Goal: Task Accomplishment & Management: Complete application form

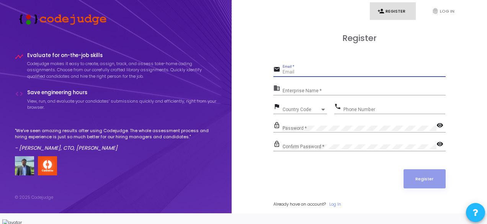
click at [297, 75] on input "Email *" at bounding box center [364, 72] width 163 height 5
type input "srimant0309@gmail.com"
click at [319, 94] on input "Enterprise Name *" at bounding box center [364, 90] width 163 height 5
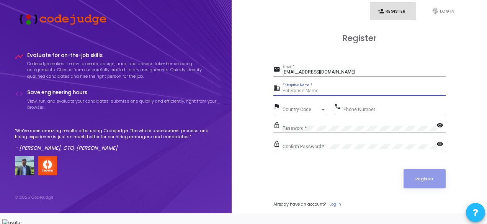
click at [294, 112] on span "Country Code" at bounding box center [302, 109] width 38 height 5
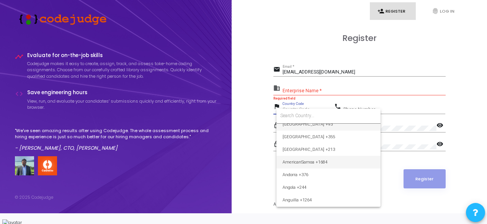
scroll to position [5, 0]
click at [285, 98] on div at bounding box center [243, 112] width 487 height 224
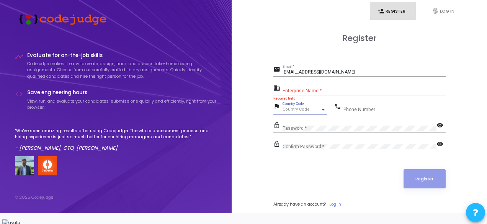
scroll to position [0, 0]
click at [293, 94] on input "Enterprise Name *" at bounding box center [364, 90] width 163 height 5
paste input "Payoneer"
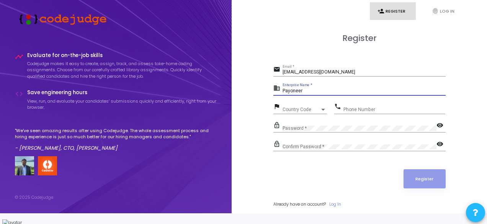
type input "Payoneer"
click at [300, 112] on span "Country Code" at bounding box center [302, 109] width 38 height 5
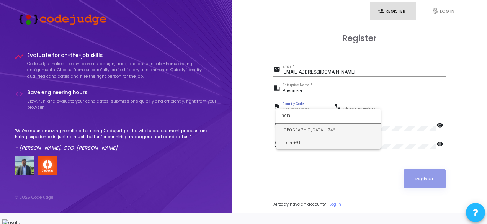
type input "india"
click at [303, 142] on span "India +91" at bounding box center [329, 142] width 92 height 13
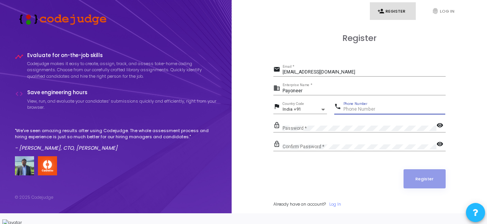
click at [361, 112] on input "Phone Number" at bounding box center [395, 109] width 102 height 5
type input "9821938973"
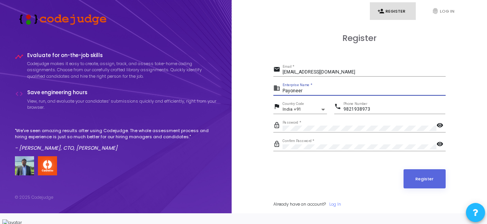
drag, startPoint x: 306, startPoint y: 95, endPoint x: 270, endPoint y: 95, distance: 36.4
click at [270, 95] on div "Register email srimant0309@gmail.com Email * business Payoneer Enterprise Name …" at bounding box center [359, 128] width 239 height 213
type input "NA"
click at [432, 188] on button "Register" at bounding box center [425, 178] width 42 height 19
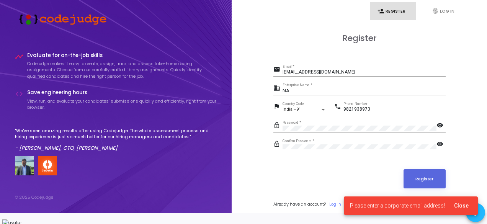
click at [331, 75] on input "srimant0309@gmail.com" at bounding box center [364, 72] width 163 height 5
drag, startPoint x: 338, startPoint y: 78, endPoint x: 286, endPoint y: 77, distance: 52.1
click at [286, 75] on input "srimant0309@gmail.com" at bounding box center [364, 72] width 163 height 5
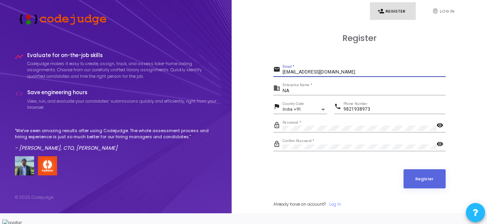
click at [255, 117] on div "Register email srimant0309@gmail.com Email * business NA Enterprise Name * flag…" at bounding box center [359, 128] width 239 height 213
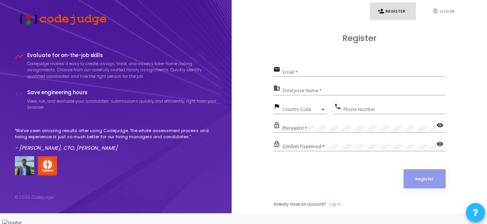
click at [308, 95] on div "Enterprise Name *" at bounding box center [364, 89] width 163 height 12
click at [308, 94] on input "Enterprise Name *" at bounding box center [364, 90] width 163 height 5
click at [307, 77] on div "Email *" at bounding box center [364, 71] width 163 height 12
click at [307, 75] on input "Email *" at bounding box center [364, 72] width 163 height 5
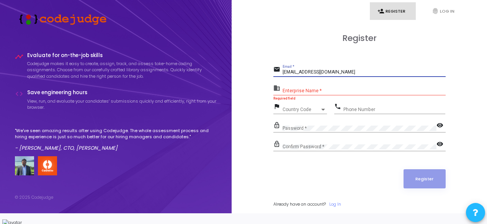
type input "srimant21207@iiitd.ac.in"
click at [316, 95] on div "Enterprise Name *" at bounding box center [364, 89] width 163 height 12
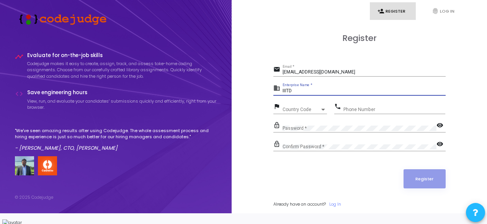
type input "IIITD"
click at [312, 111] on div "Country Code Country Code" at bounding box center [305, 108] width 44 height 12
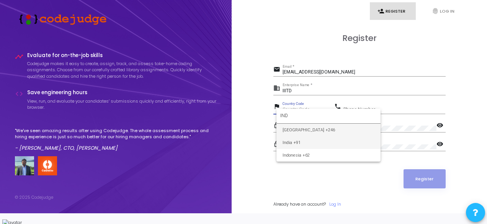
type input "IND"
click at [302, 139] on span "India +91" at bounding box center [329, 142] width 92 height 13
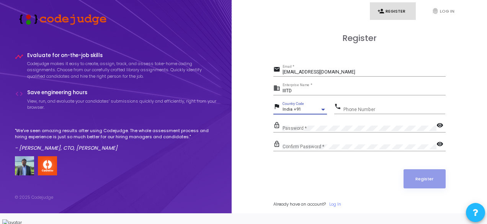
click at [349, 112] on input "Phone Number" at bounding box center [395, 109] width 102 height 5
type input "9821938973"
click at [345, 129] on div "Password *" at bounding box center [360, 127] width 154 height 12
click at [344, 133] on div "Password *" at bounding box center [360, 127] width 154 height 12
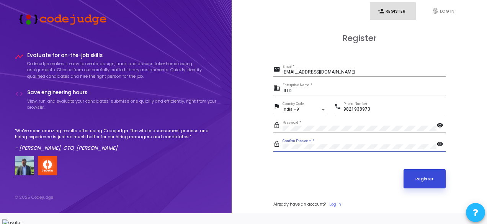
click at [428, 179] on button "Register" at bounding box center [425, 178] width 42 height 19
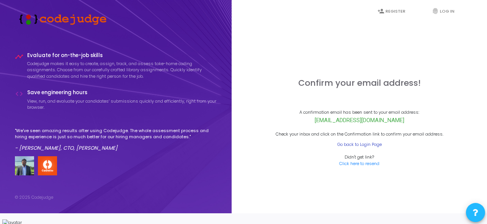
click at [347, 148] on link "Go back to Login Page" at bounding box center [360, 144] width 44 height 7
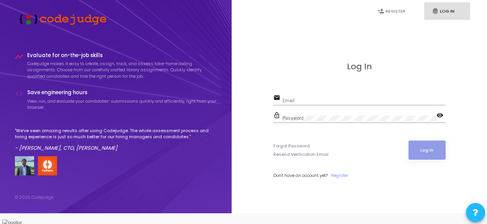
click at [309, 102] on div "Email" at bounding box center [364, 99] width 163 height 12
type input "srimant21207@iiitd.ac.in"
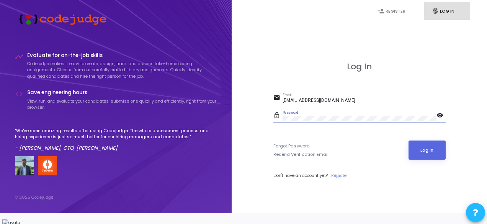
click at [436, 118] on div "Password" at bounding box center [360, 117] width 154 height 12
click at [437, 119] on mat-icon "visibility" at bounding box center [441, 115] width 9 height 9
click at [420, 154] on button "Log In" at bounding box center [427, 150] width 37 height 19
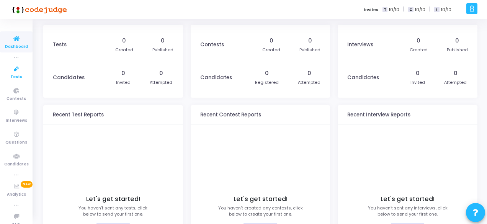
click at [16, 75] on span "Tests" at bounding box center [16, 77] width 12 height 7
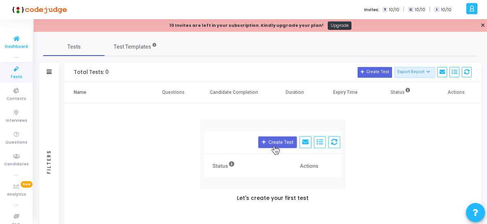
click at [18, 39] on icon at bounding box center [16, 39] width 16 height 10
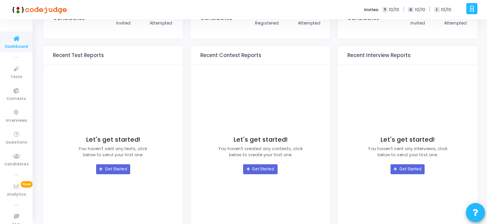
scroll to position [80, 0]
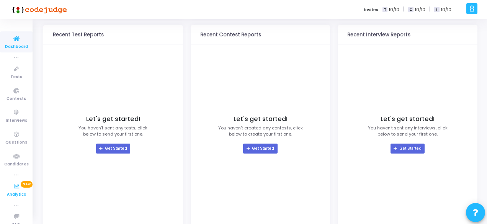
click at [11, 195] on span "Analytics" at bounding box center [16, 195] width 19 height 7
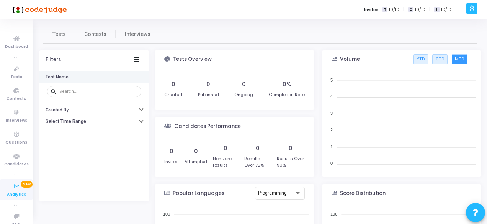
scroll to position [112, 152]
click at [19, 46] on span "Dashboard" at bounding box center [16, 47] width 23 height 7
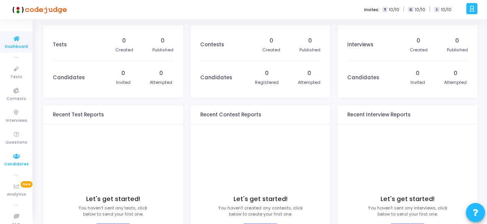
click at [11, 158] on icon at bounding box center [16, 157] width 16 height 10
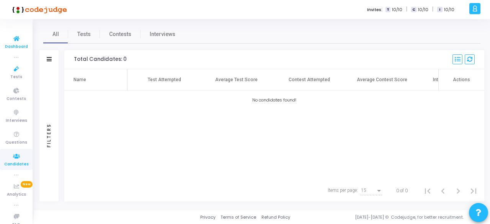
click at [17, 41] on icon at bounding box center [16, 39] width 16 height 10
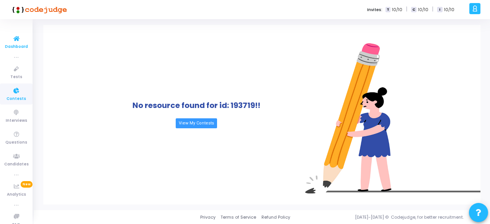
click at [20, 37] on icon at bounding box center [16, 39] width 16 height 10
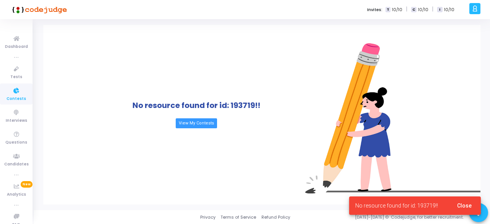
click at [475, 13] on icon at bounding box center [475, 8] width 6 height 9
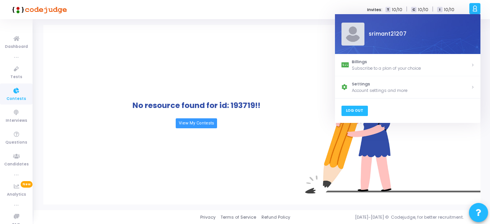
click at [359, 110] on link "Log Out" at bounding box center [354, 111] width 26 height 10
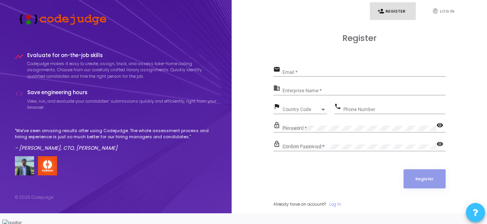
click at [476, 218] on span at bounding box center [475, 213] width 5 height 18
